Goal: Check status: Check status

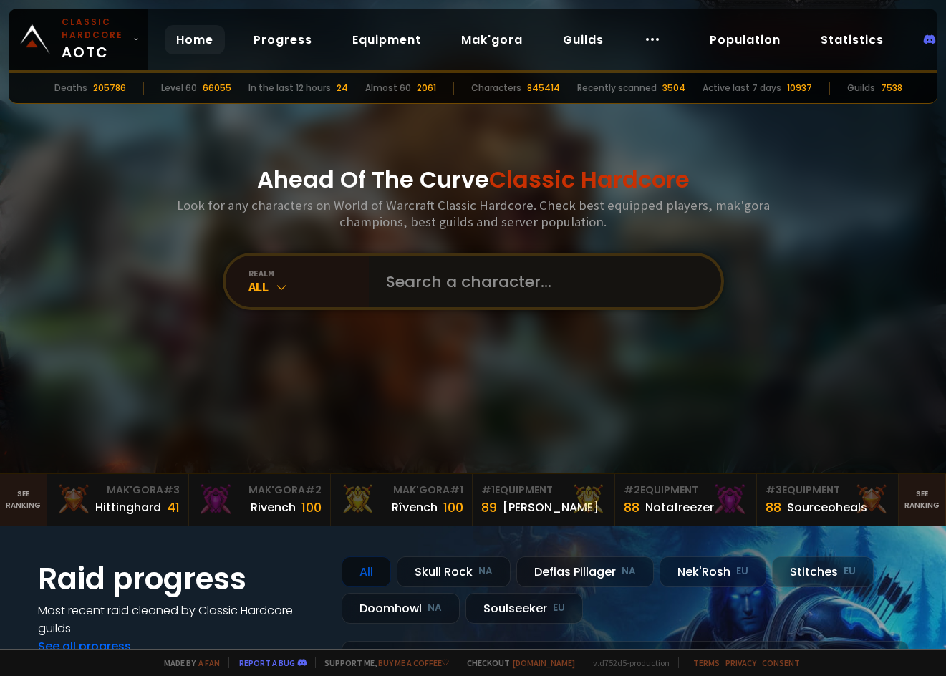
click at [438, 268] on input "text" at bounding box center [540, 282] width 327 height 52
click at [253, 284] on div "All" at bounding box center [309, 287] width 120 height 16
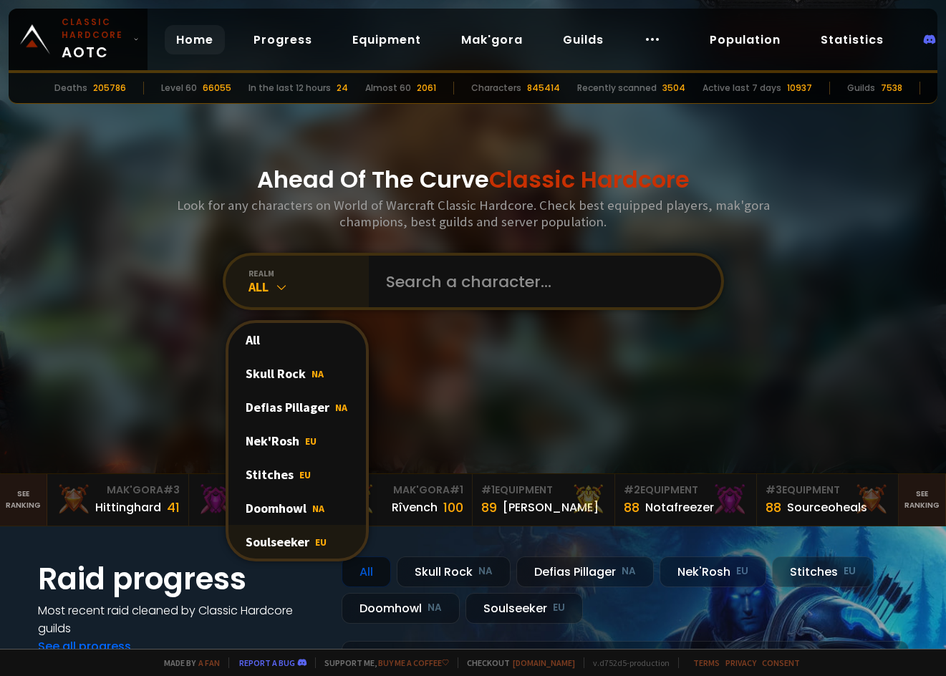
click at [315, 539] on span "EU" at bounding box center [320, 542] width 11 height 13
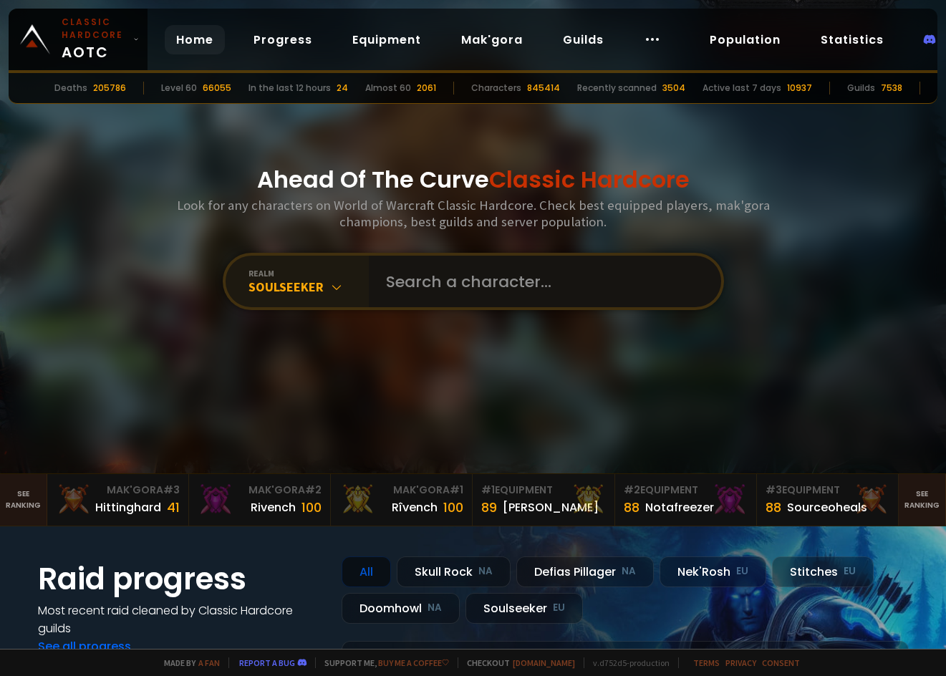
click at [469, 277] on input "text" at bounding box center [540, 282] width 327 height 52
type input "kungvasa"
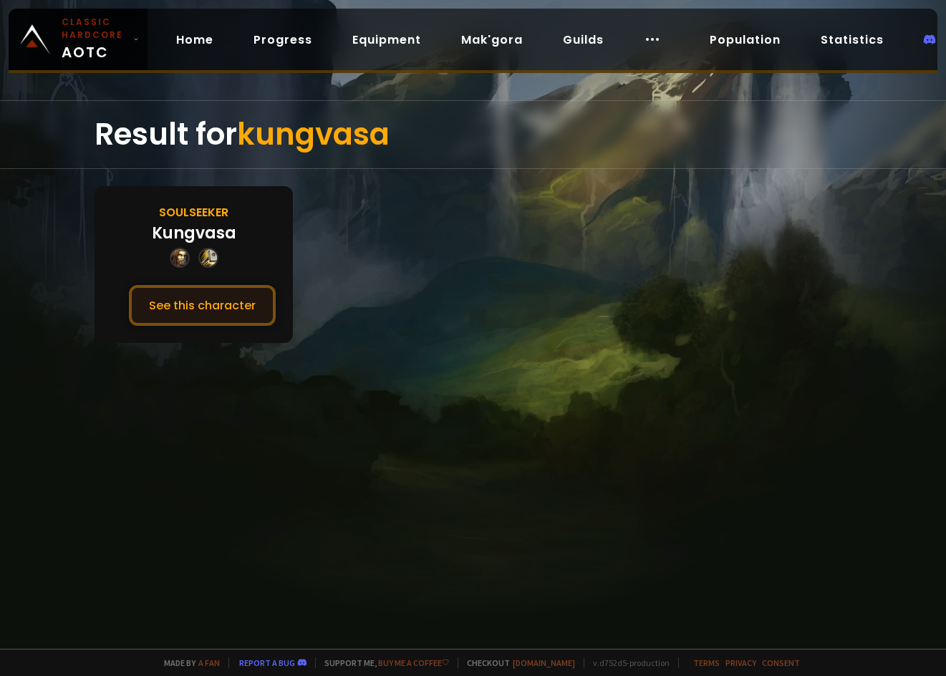
click at [209, 294] on button "See this character" at bounding box center [202, 305] width 147 height 41
